Goal: Navigation & Orientation: Understand site structure

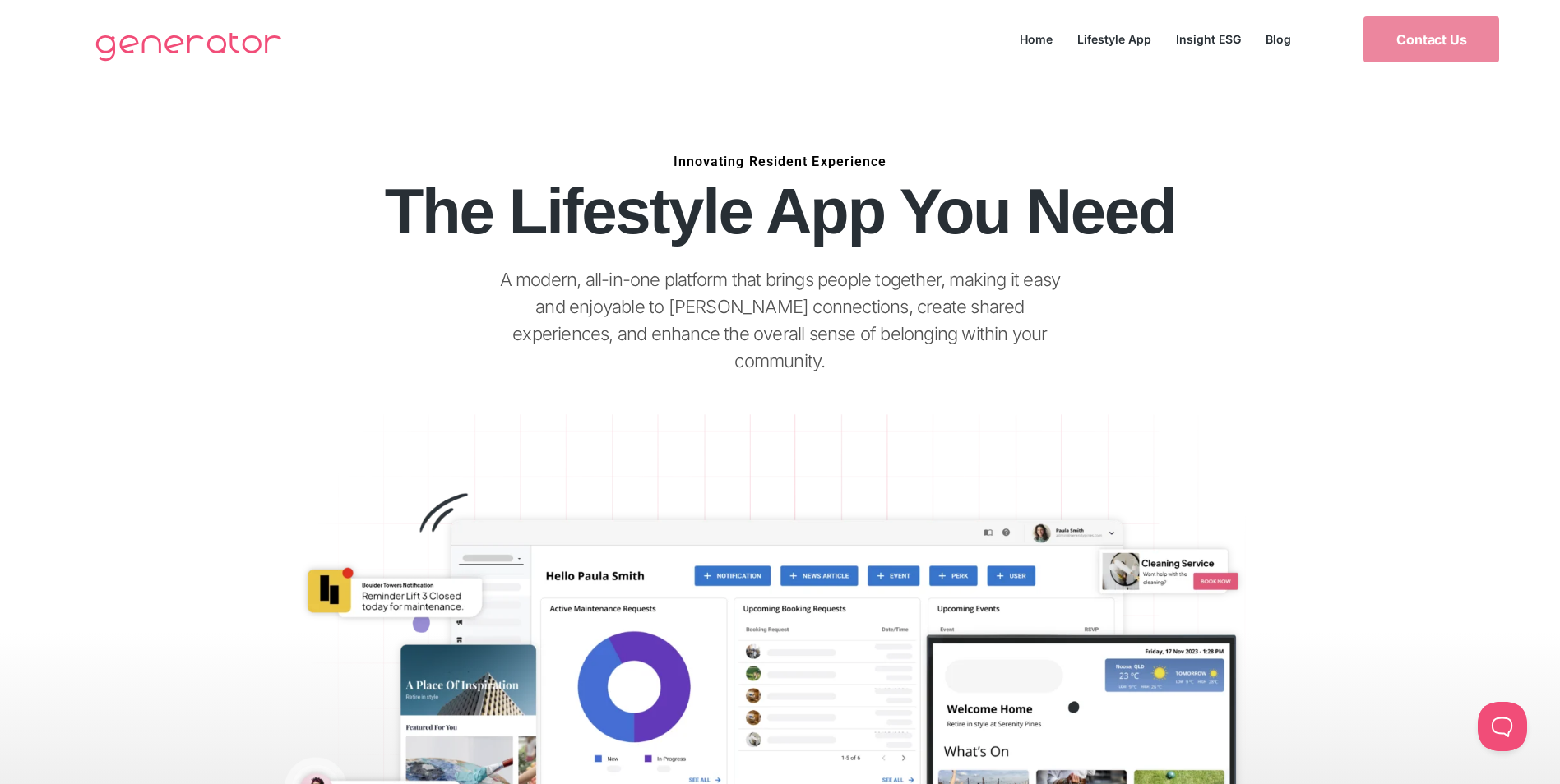
click at [1088, 37] on link "Lifestyle App" at bounding box center [1114, 39] width 98 height 22
click at [1171, 36] on link "Insight ESG" at bounding box center [1208, 39] width 89 height 22
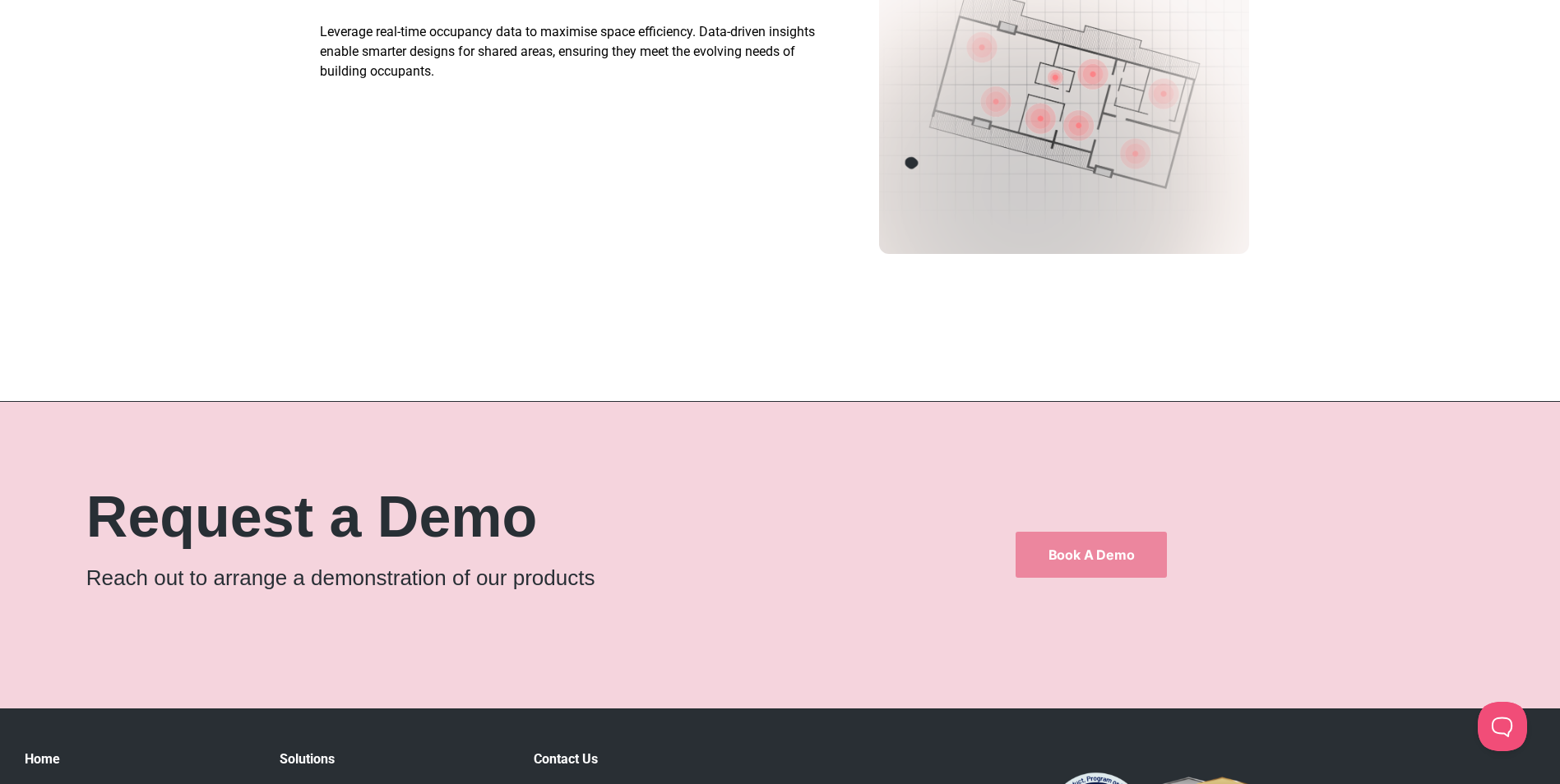
scroll to position [3410, 0]
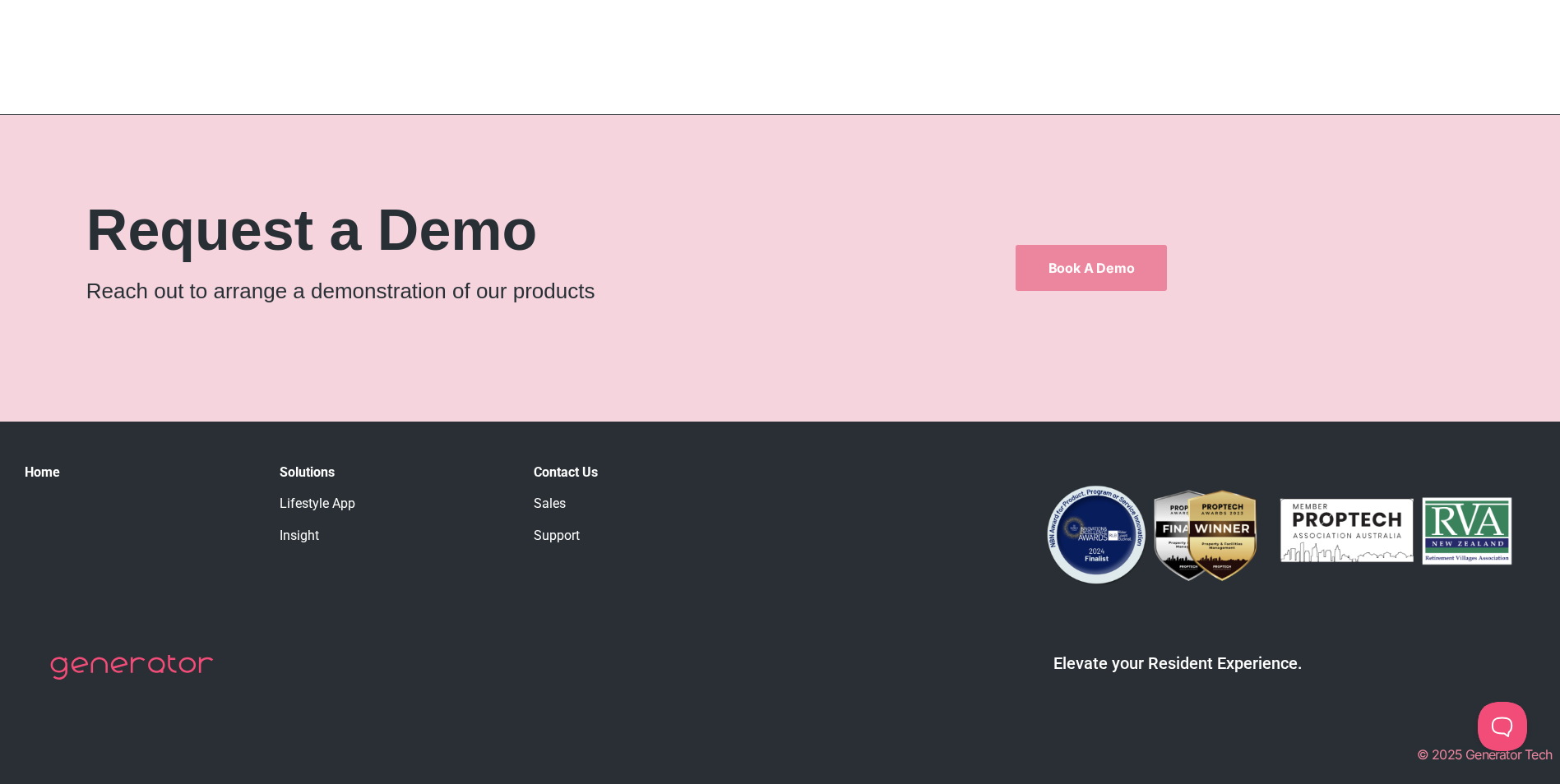
click at [556, 513] on p "Sales" at bounding box center [653, 503] width 238 height 19
click at [556, 506] on link "Sales" at bounding box center [549, 503] width 32 height 16
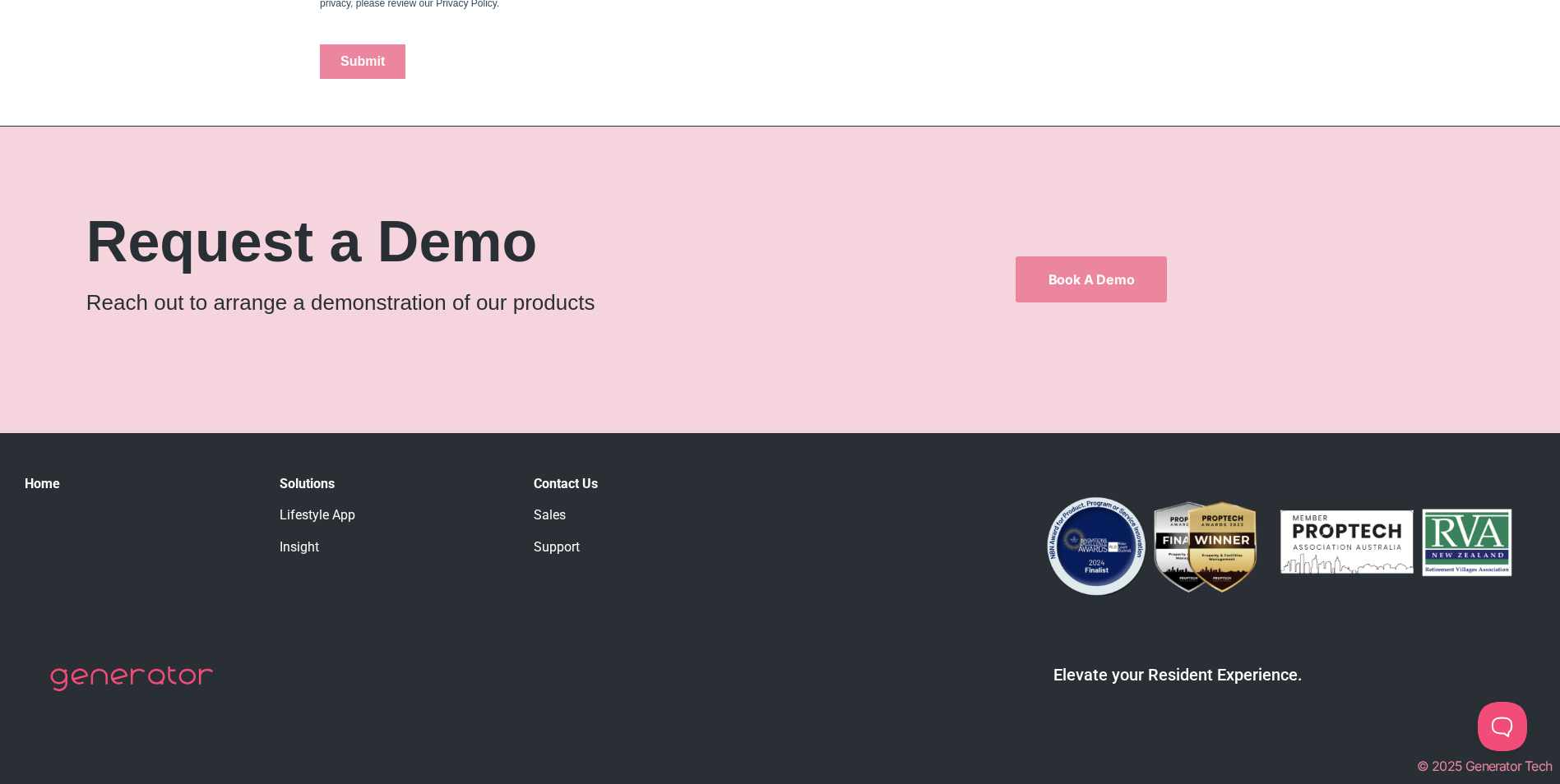
scroll to position [1267, 0]
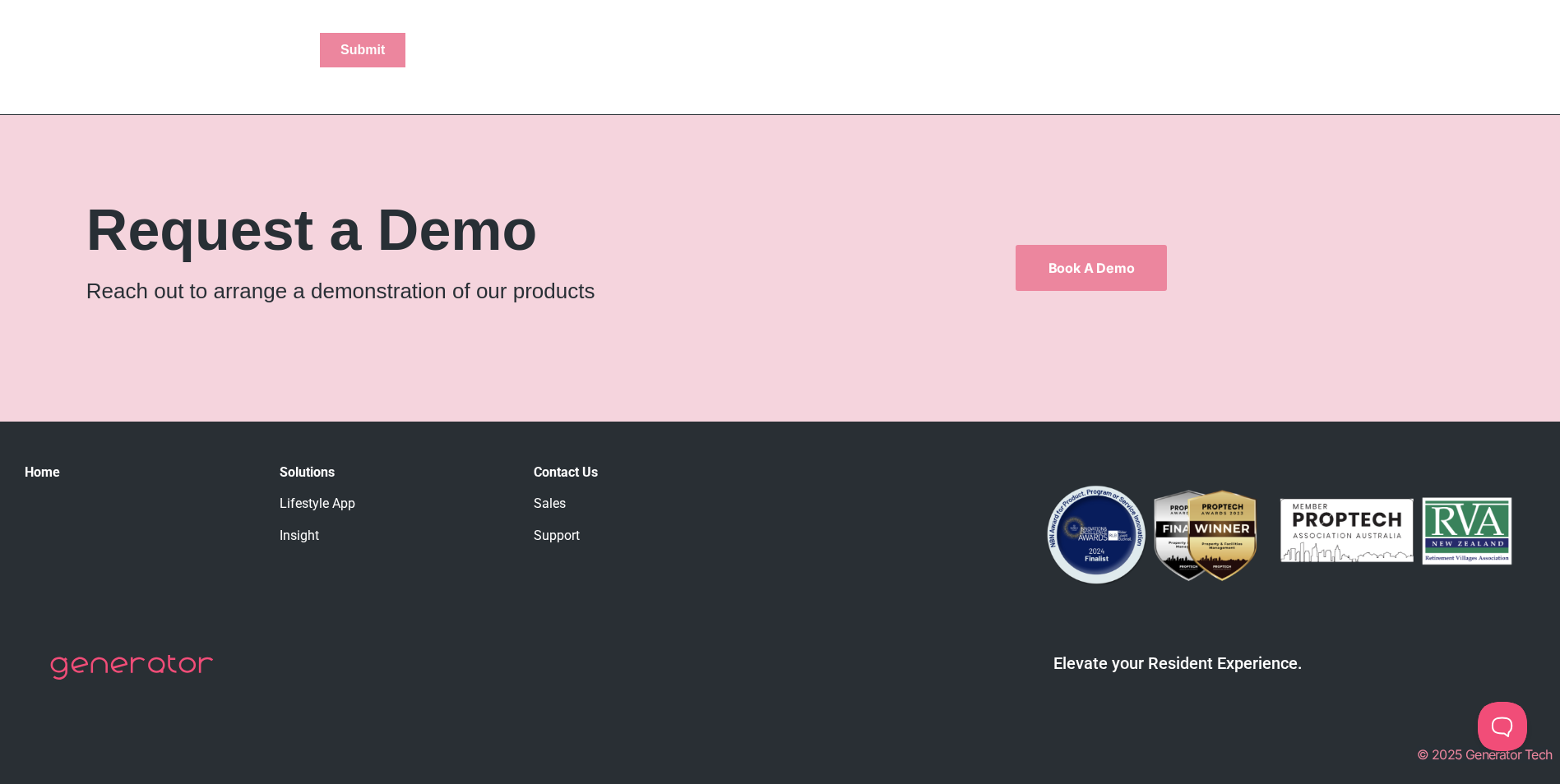
click at [551, 535] on link "Support" at bounding box center [557, 536] width 46 height 16
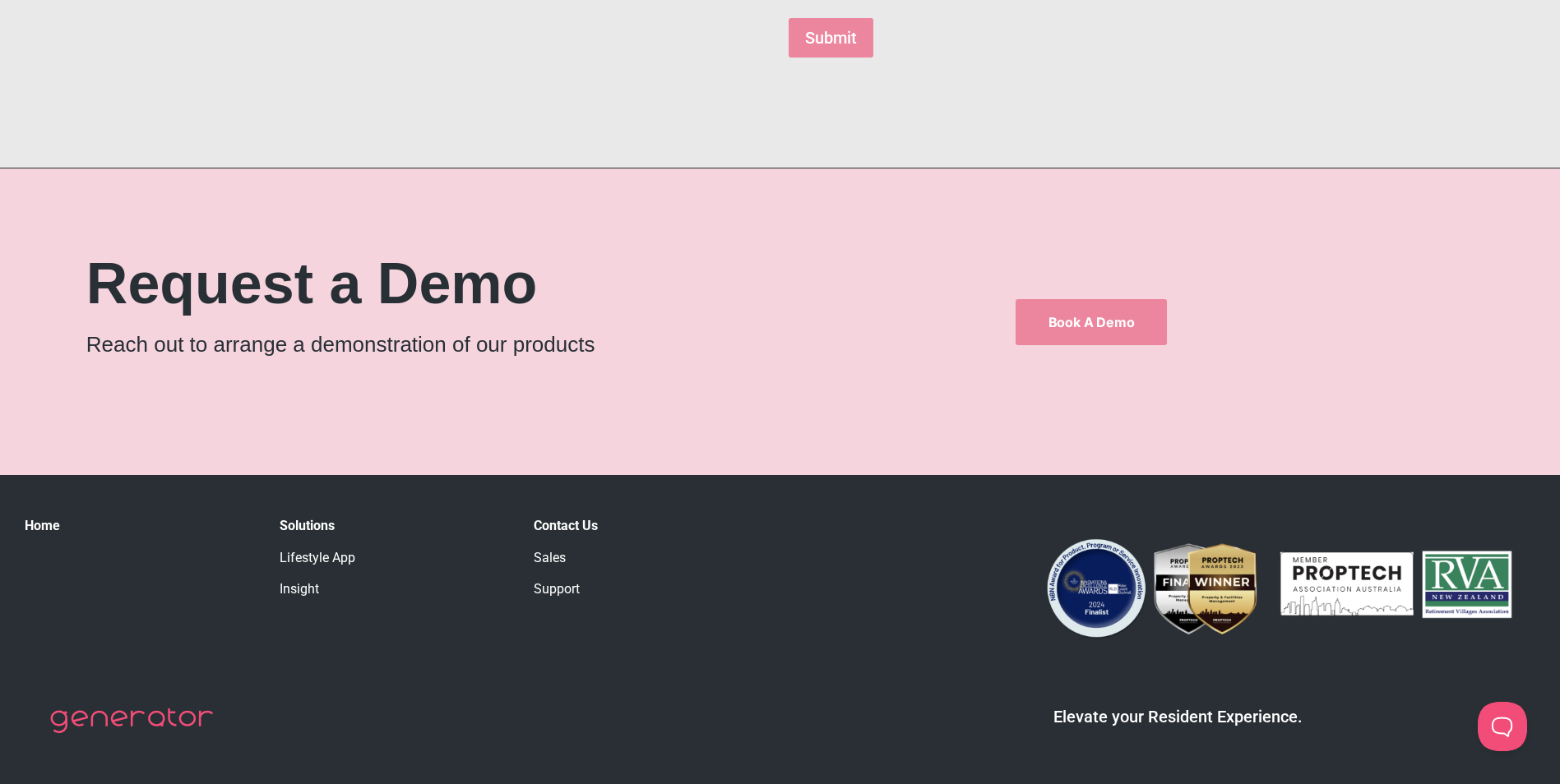
scroll to position [805, 0]
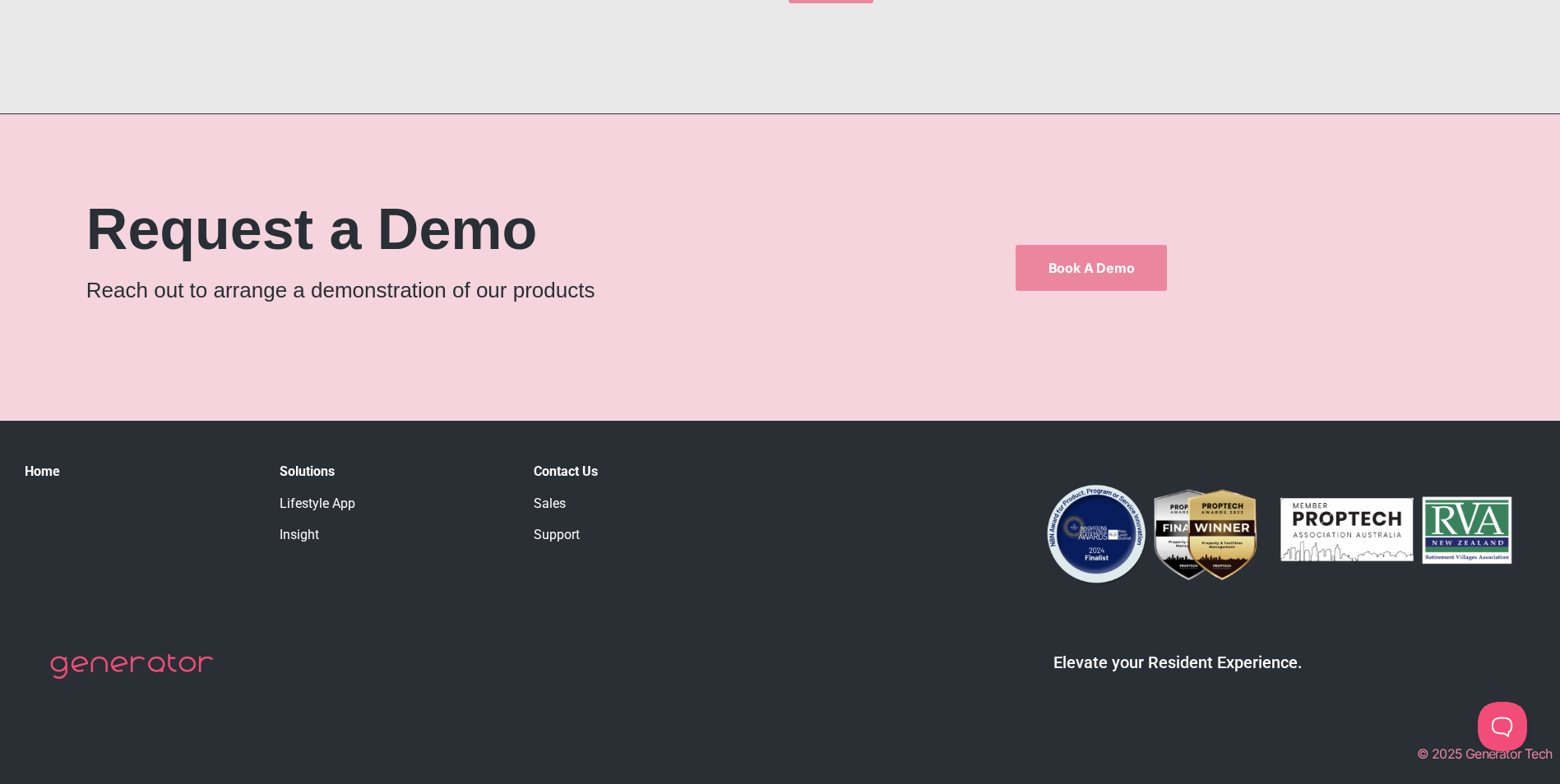
click at [296, 543] on p "Insight" at bounding box center [399, 535] width 238 height 19
click at [296, 541] on link "Insight" at bounding box center [299, 535] width 40 height 16
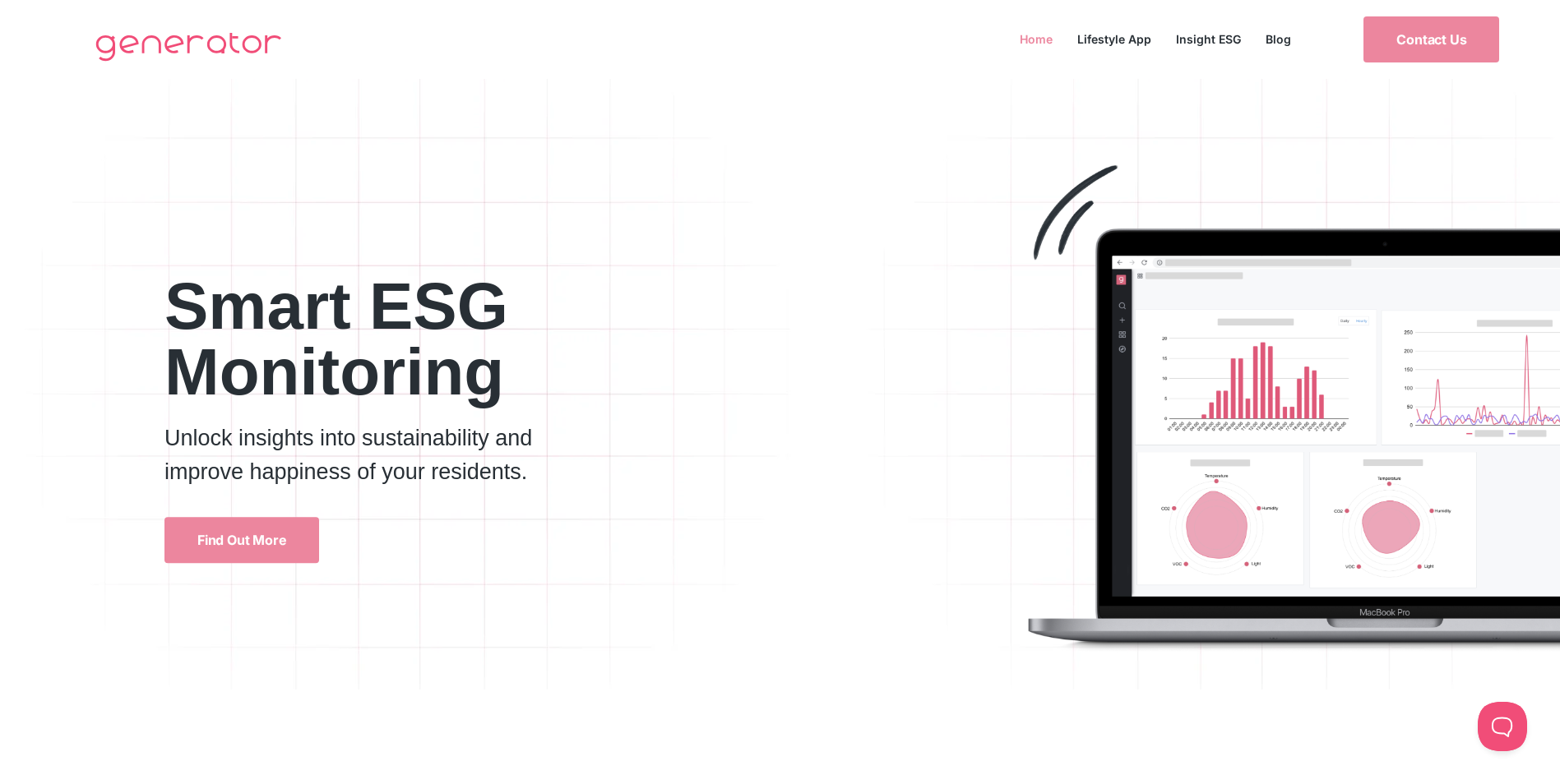
click at [1053, 44] on link "Home" at bounding box center [1035, 39] width 58 height 22
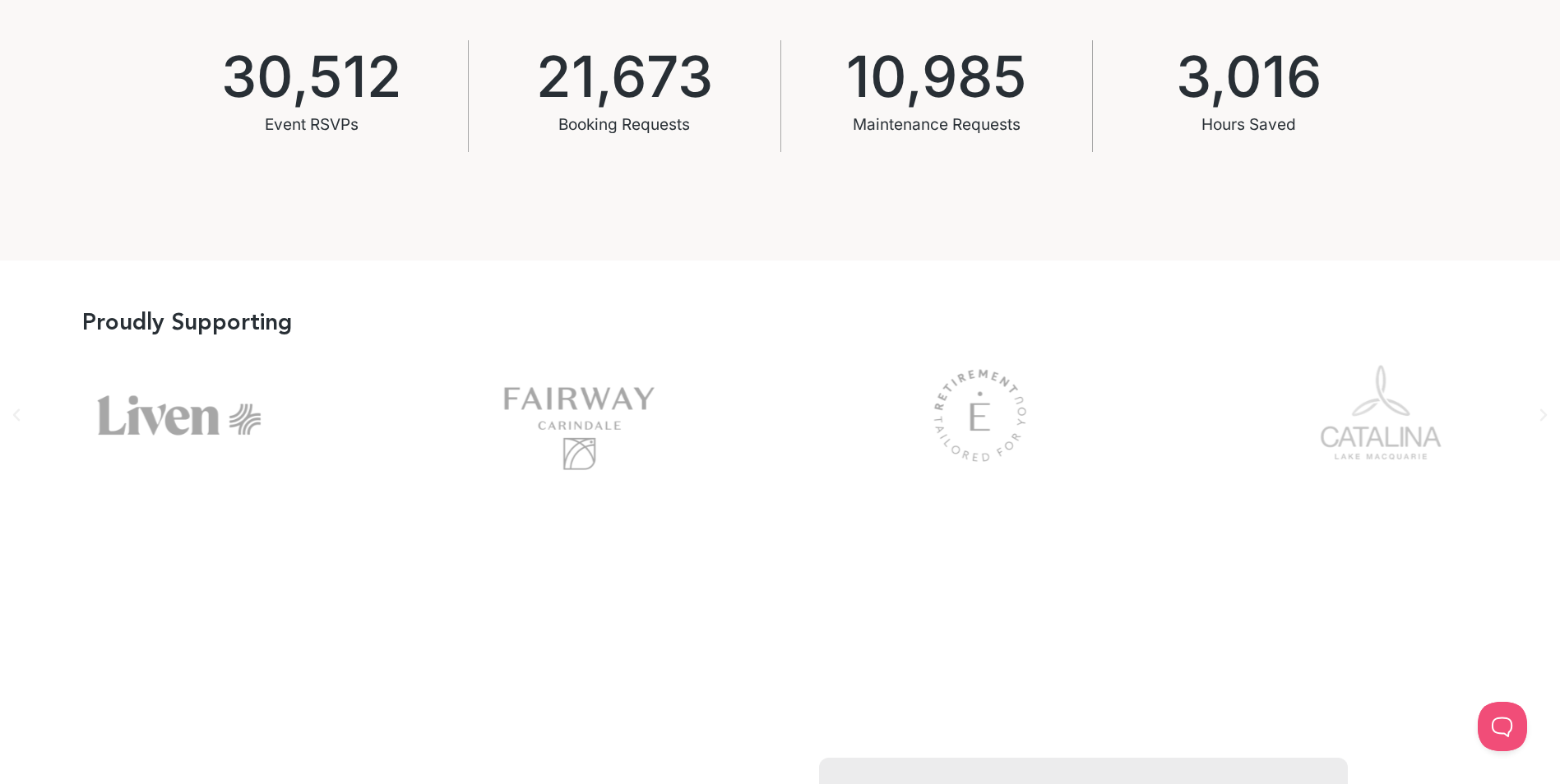
scroll to position [1315, 0]
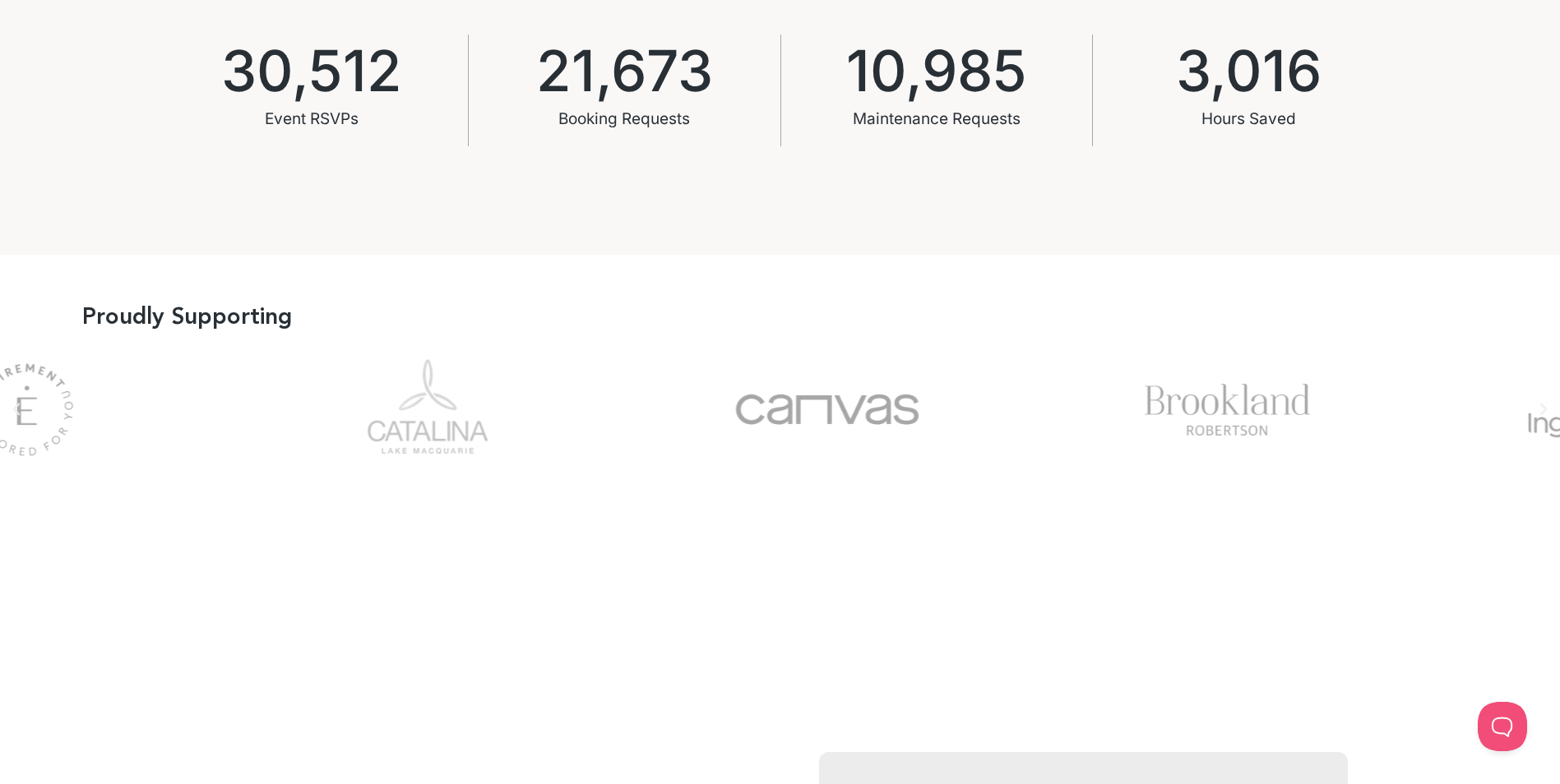
click at [420, 414] on div "Picture2" at bounding box center [427, 409] width 359 height 133
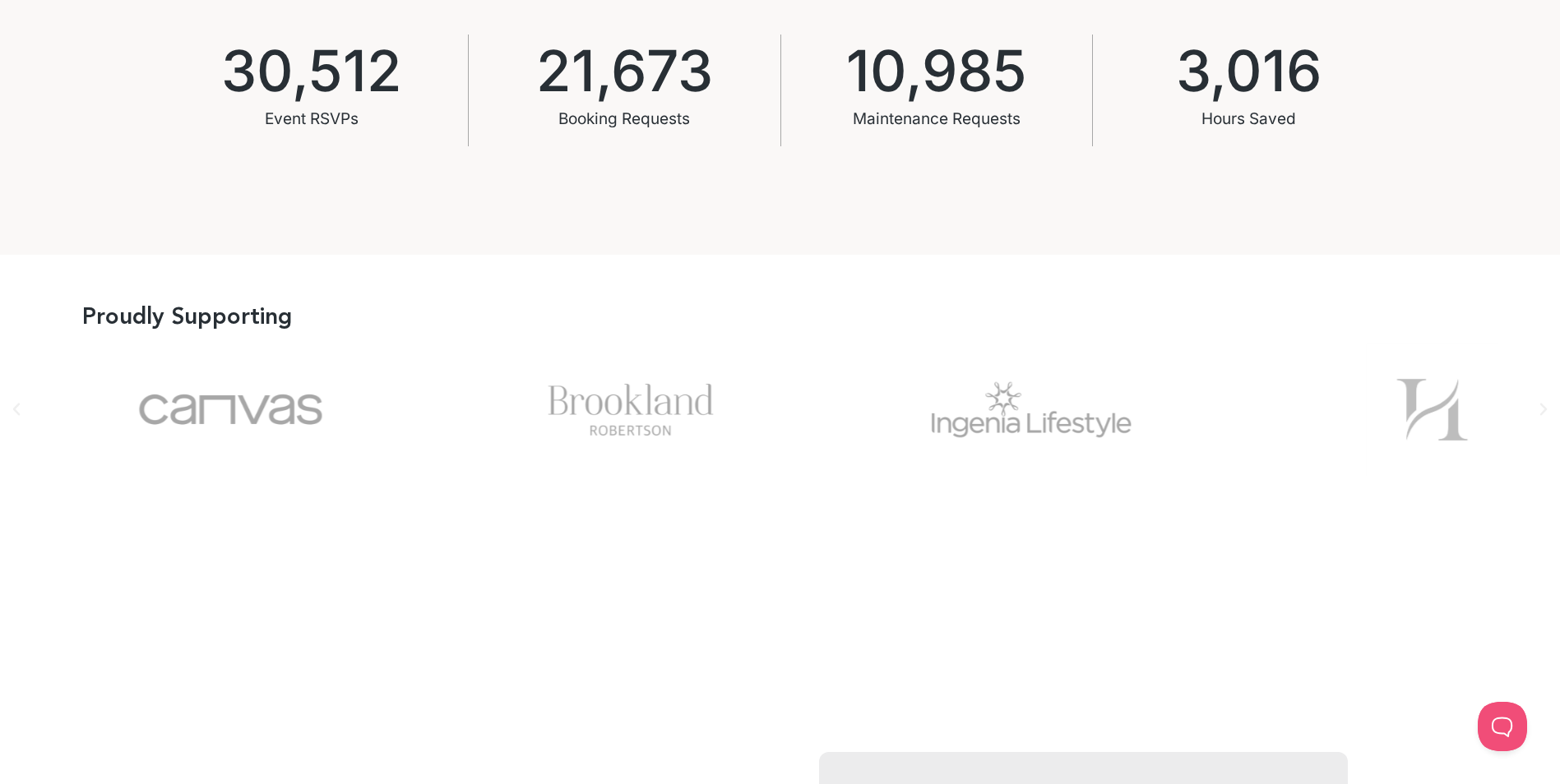
click at [755, 408] on div "Brookland" at bounding box center [630, 409] width 359 height 133
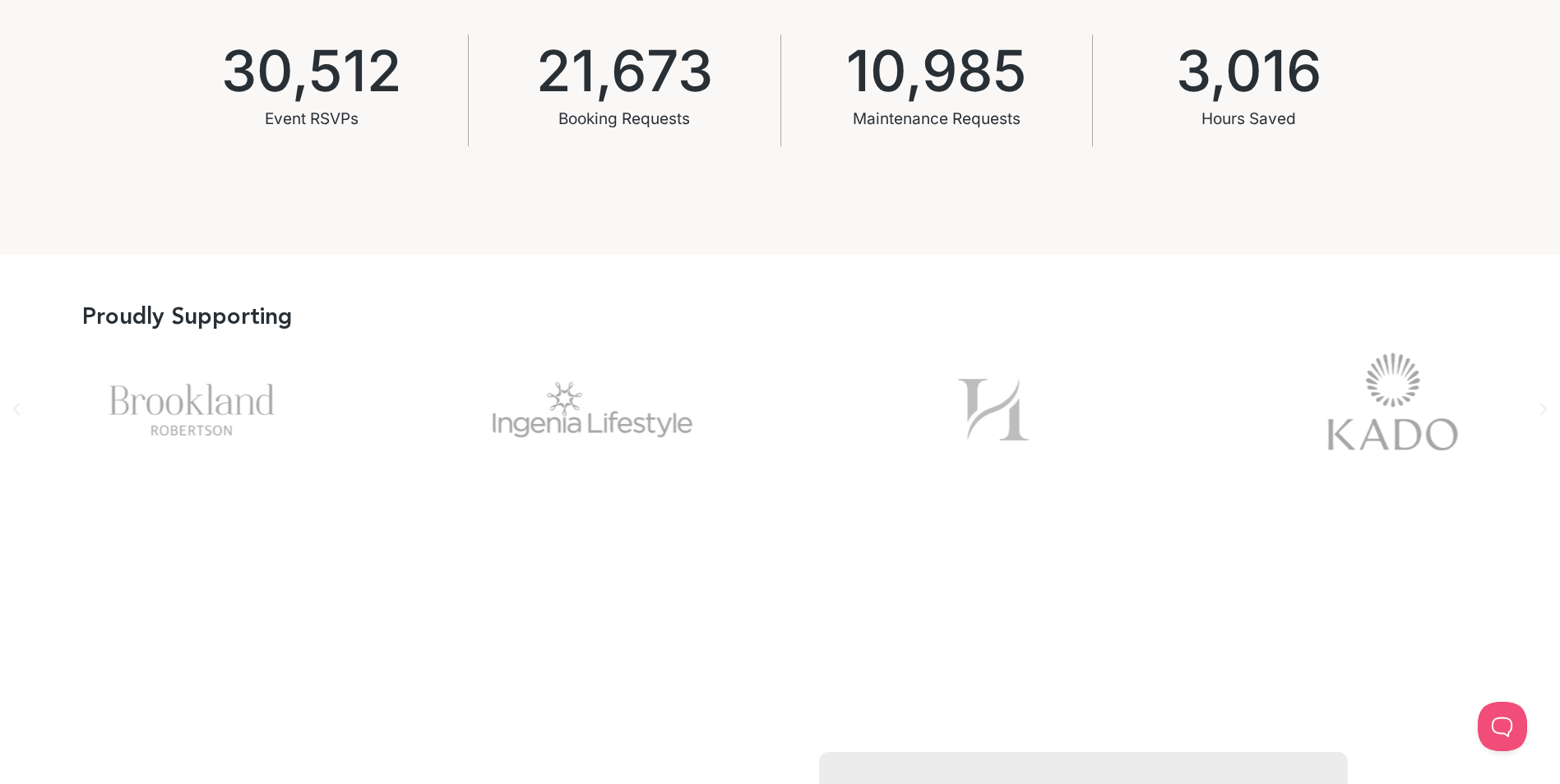
click at [660, 406] on div "Ingenia" at bounding box center [592, 409] width 359 height 133
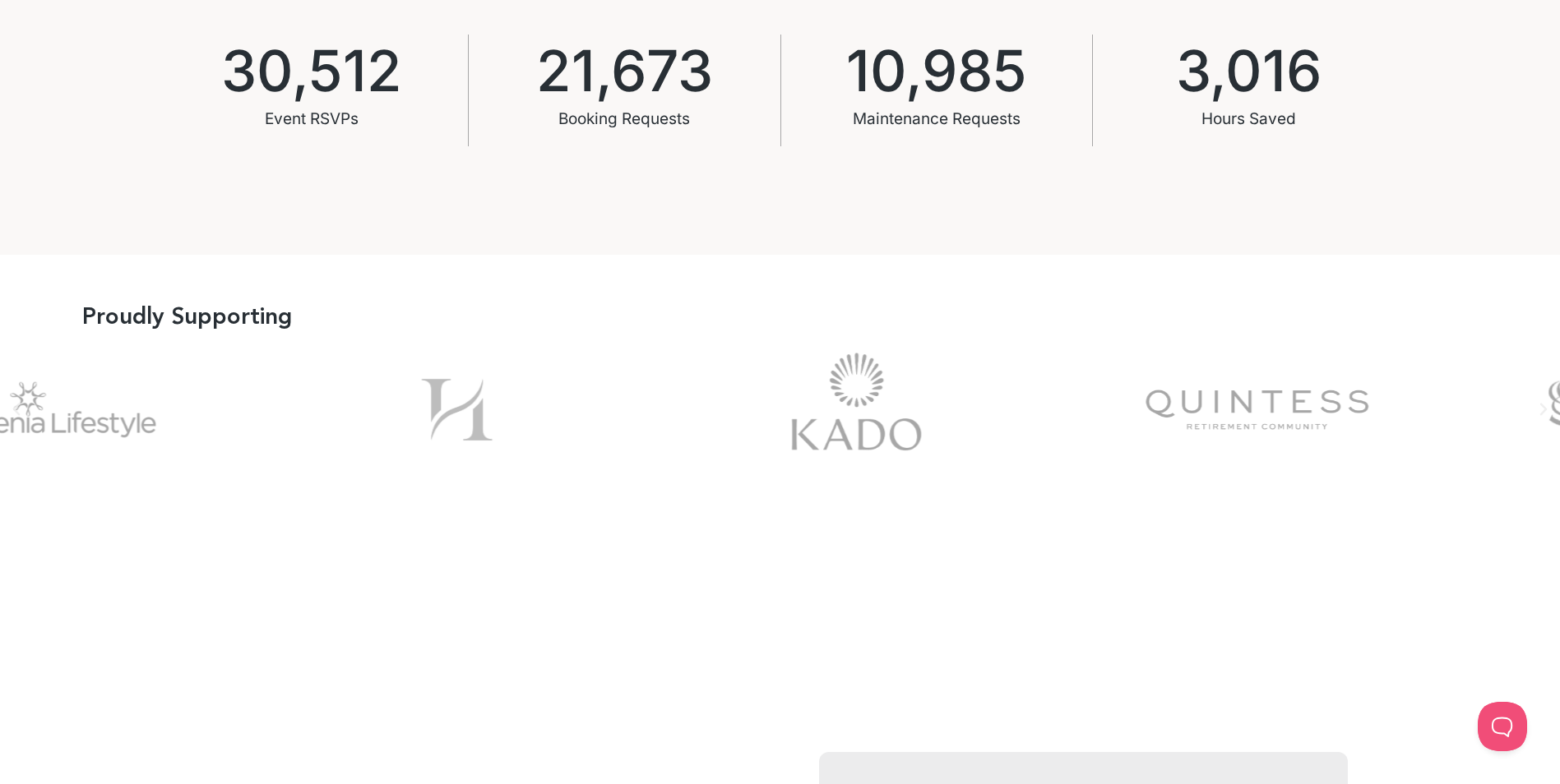
click at [873, 432] on div "kado-logo" at bounding box center [857, 409] width 359 height 133
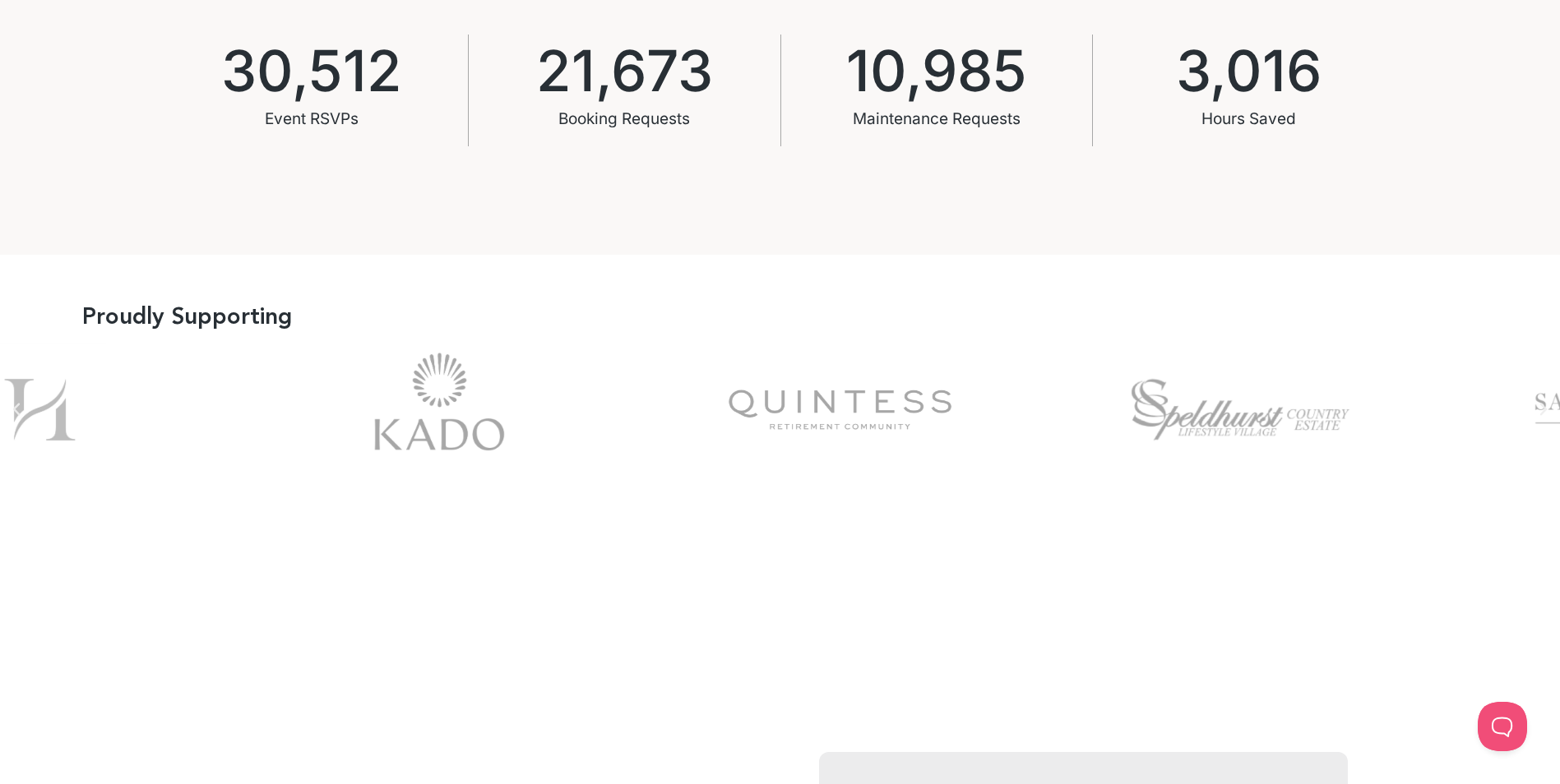
click at [776, 430] on div "quintess-logo" at bounding box center [839, 409] width 359 height 133
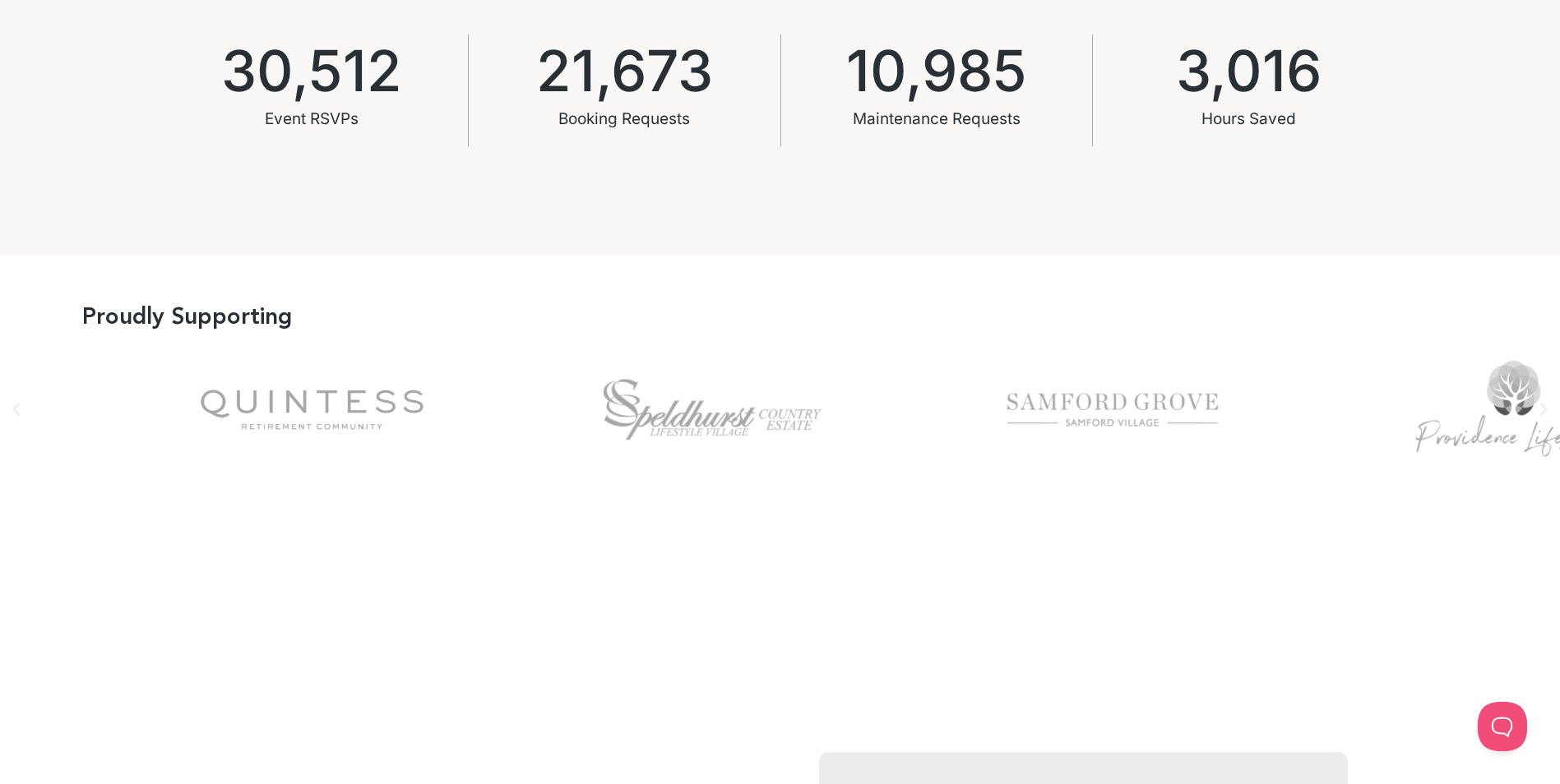
click at [775, 428] on div "speld-logo" at bounding box center [712, 409] width 359 height 133
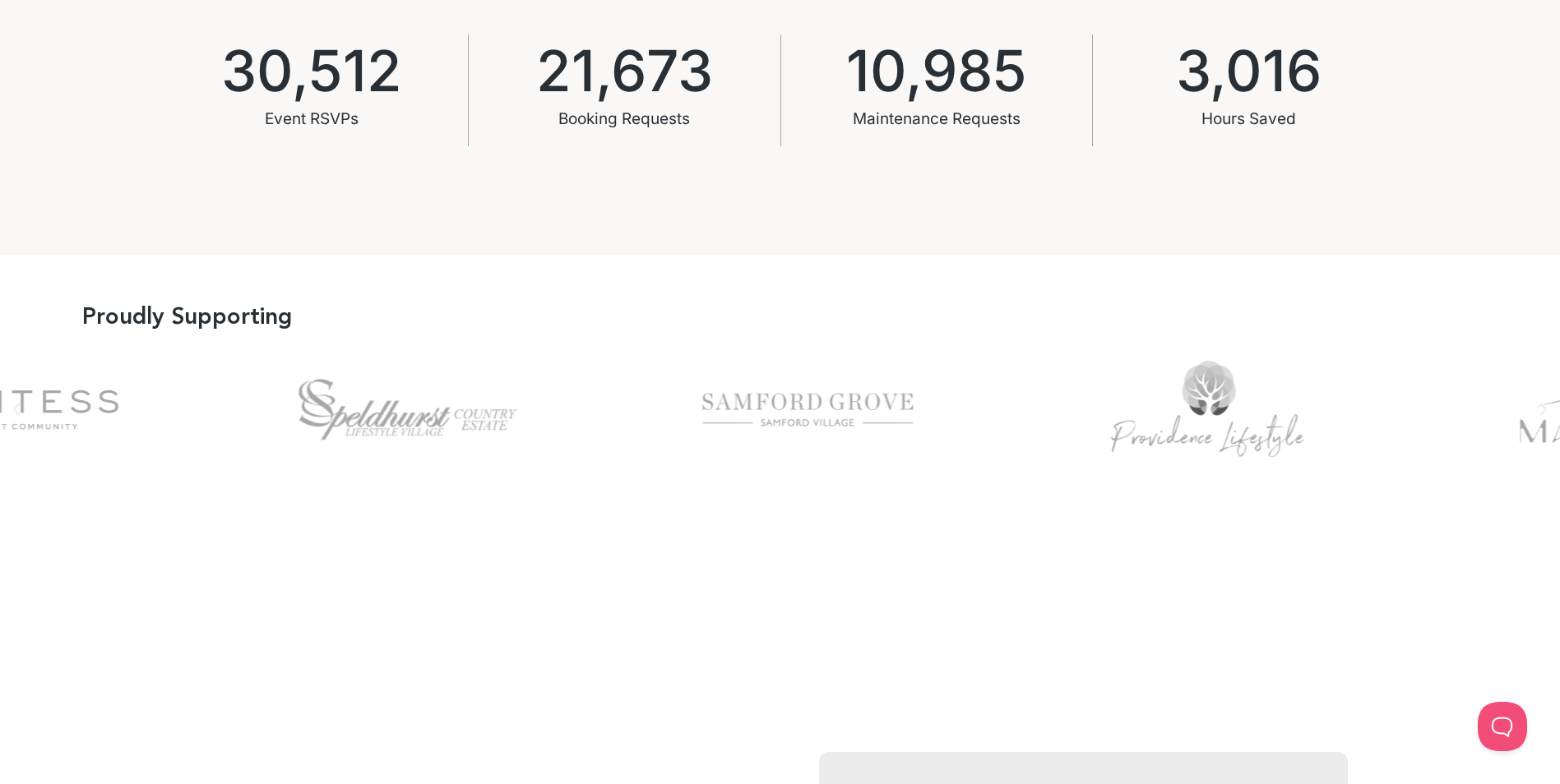
click at [844, 416] on div "Samford Grove" at bounding box center [807, 409] width 359 height 133
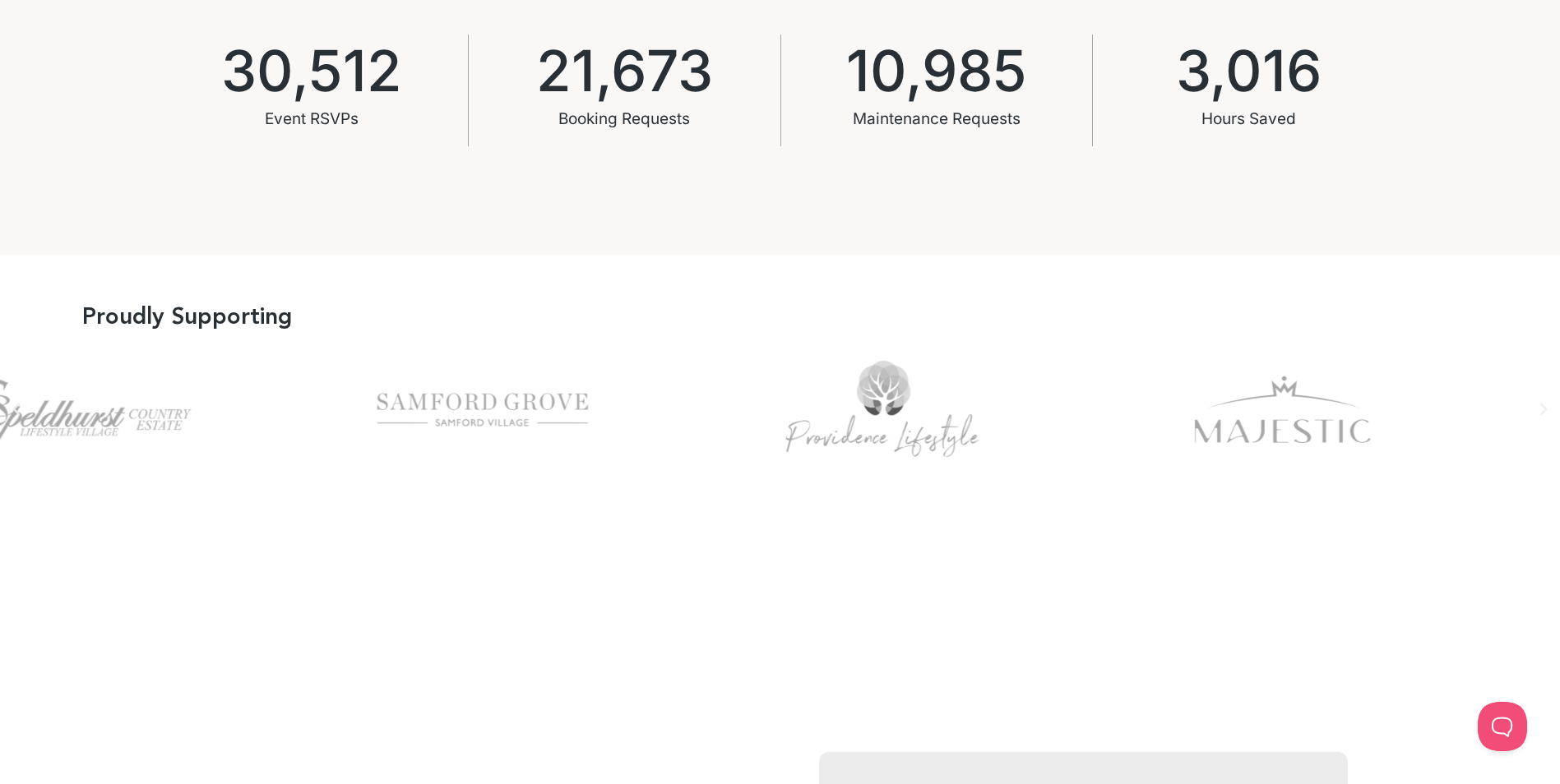
click at [890, 409] on div "Providence" at bounding box center [883, 409] width 359 height 133
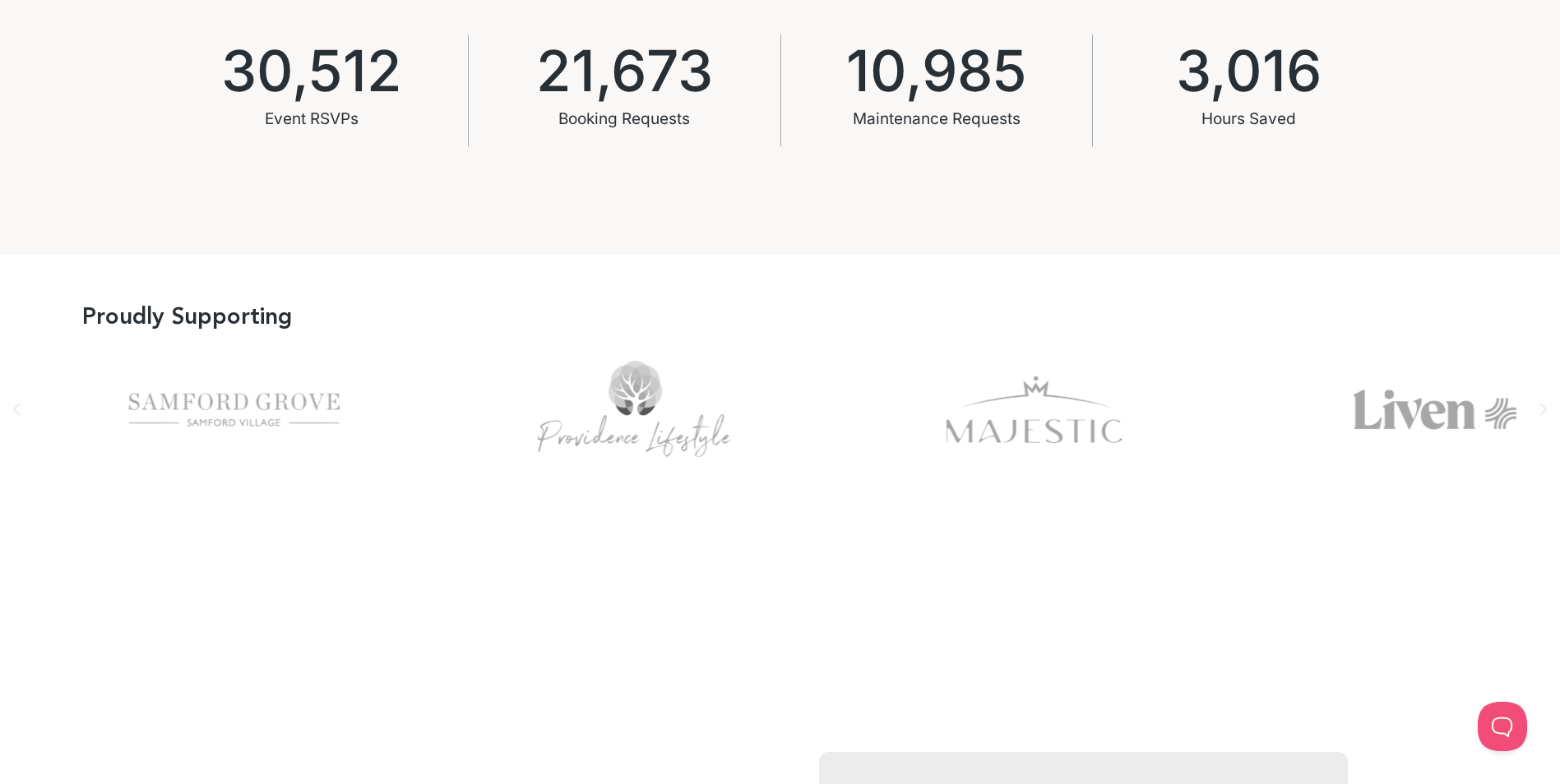
click at [906, 418] on div "Majestic" at bounding box center [1034, 409] width 359 height 133
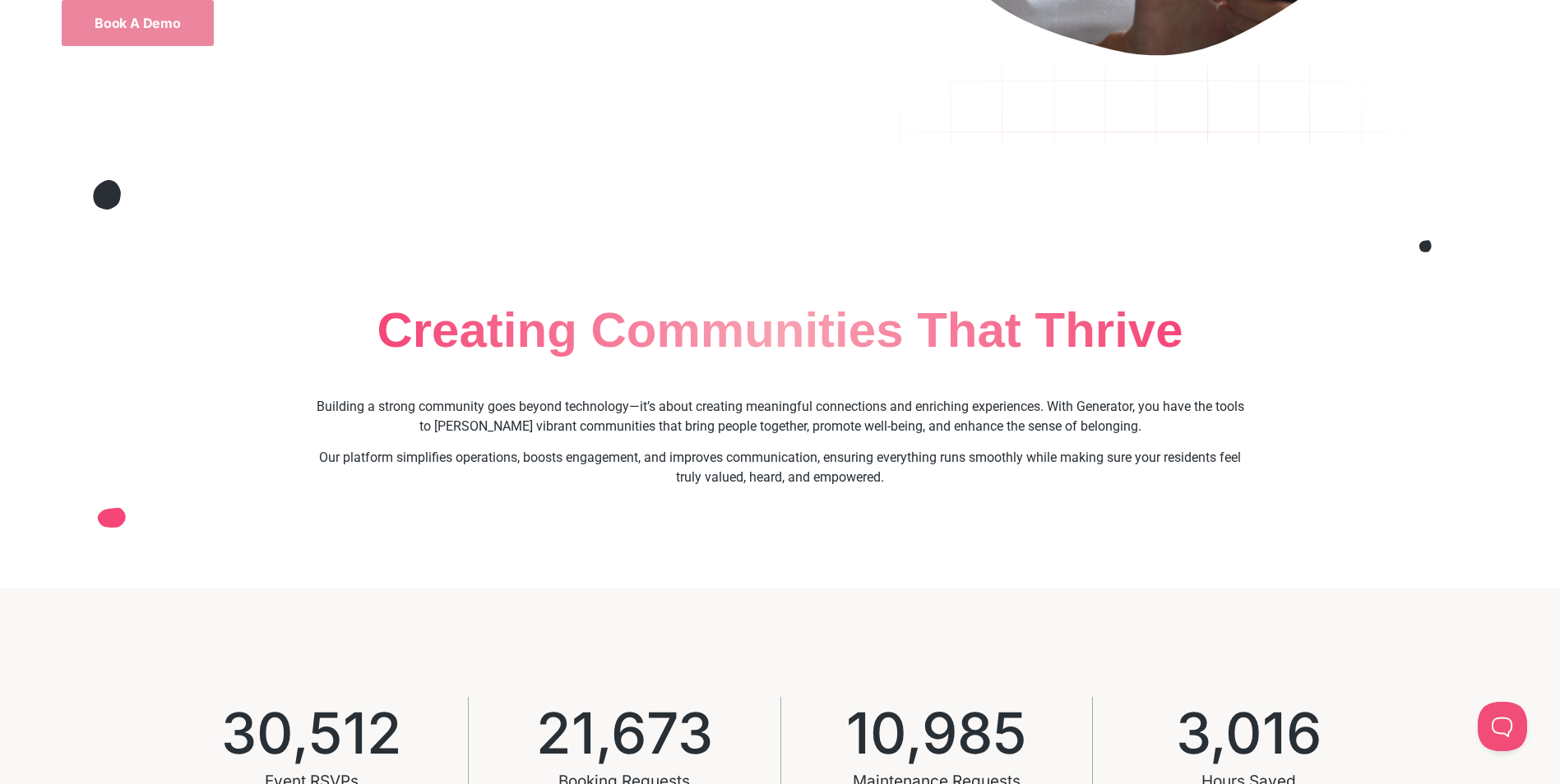
scroll to position [0, 0]
